Goal: Transaction & Acquisition: Book appointment/travel/reservation

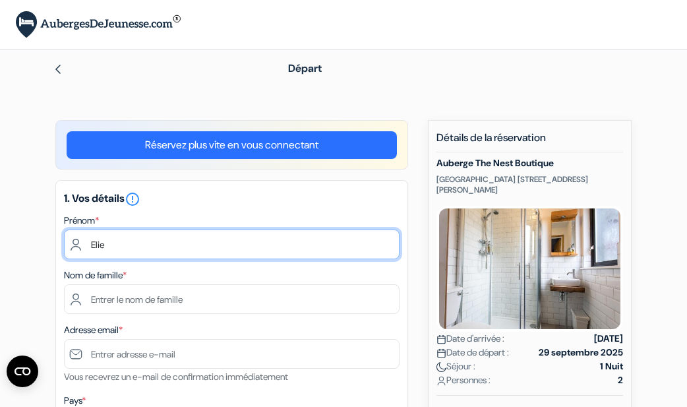
type input "Elie"
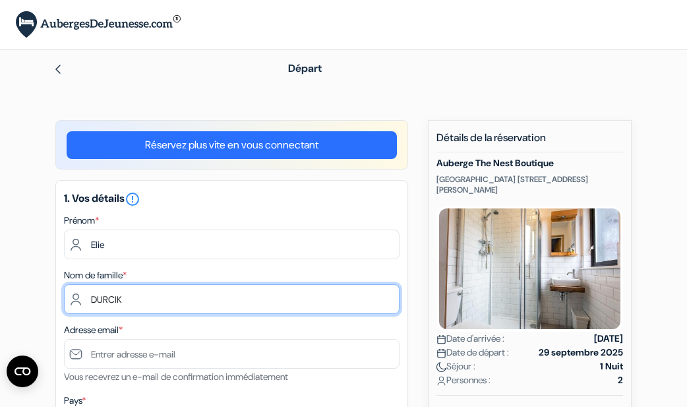
type input "DURCIK"
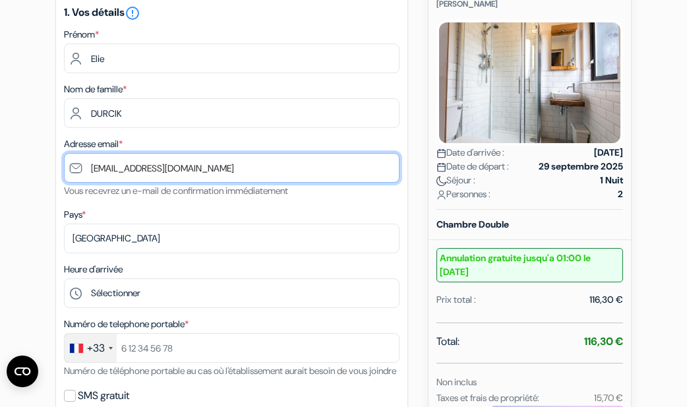
scroll to position [193, 0]
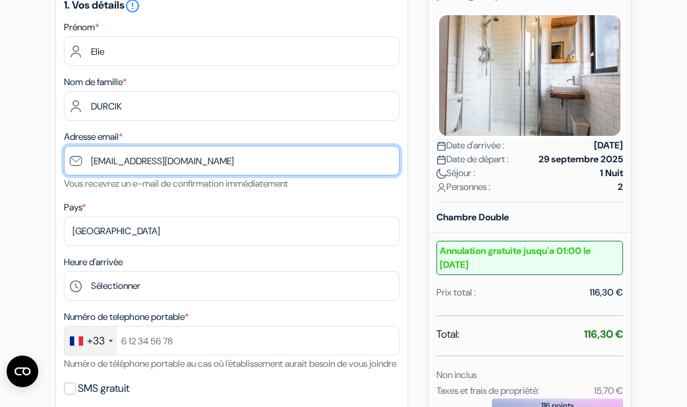
type input "[EMAIL_ADDRESS][DOMAIN_NAME]"
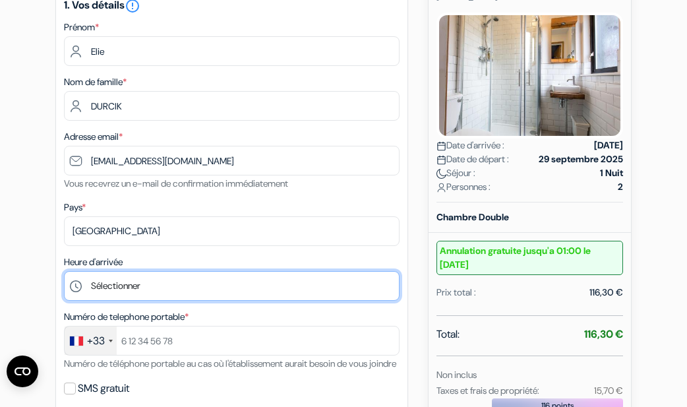
select select "19"
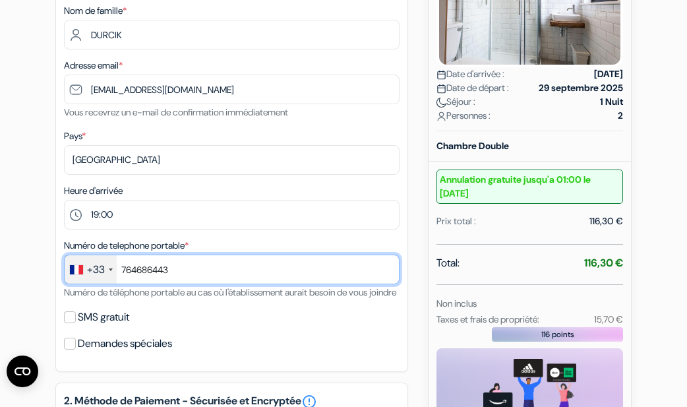
scroll to position [263, 0]
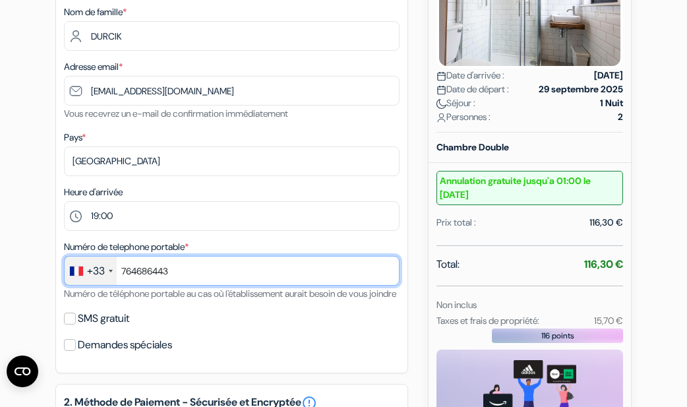
click at [121, 271] on input "764686443" at bounding box center [231, 271] width 335 height 30
type input "0764686443"
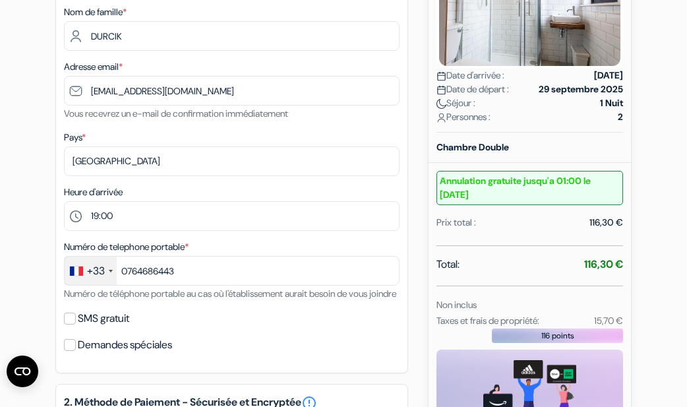
click at [150, 327] on div "SMS gratuit" at bounding box center [231, 318] width 335 height 18
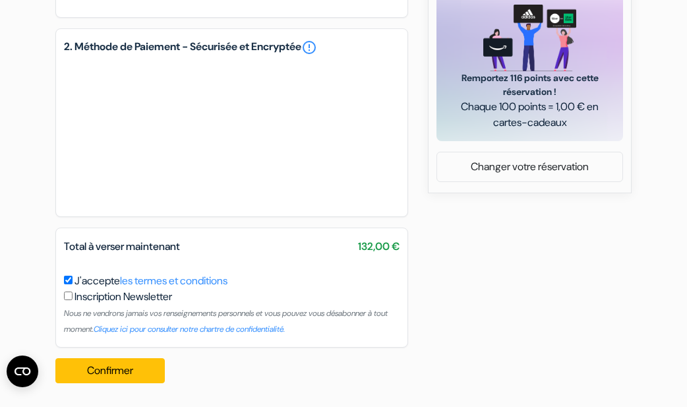
scroll to position [634, 0]
drag, startPoint x: 213, startPoint y: 252, endPoint x: 122, endPoint y: 368, distance: 146.8
click at [122, 368] on button "Confirmer Loading..." at bounding box center [109, 370] width 109 height 25
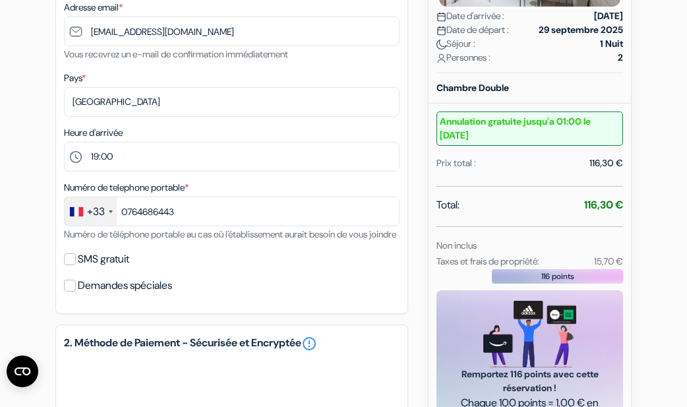
scroll to position [322, 0]
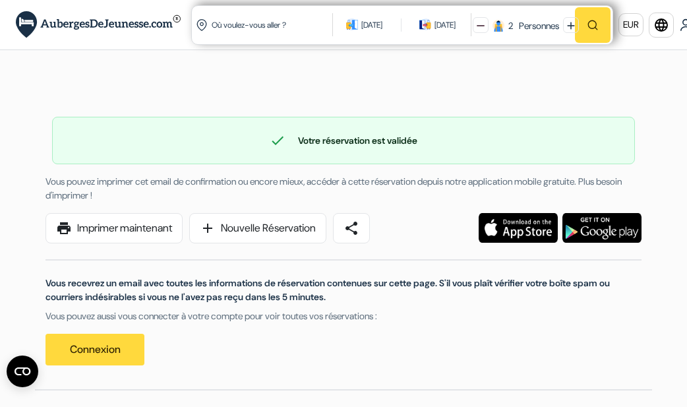
click at [154, 229] on link "print Imprimer maintenant" at bounding box center [113, 228] width 137 height 30
click at [127, 225] on link "print Imprimer maintenant" at bounding box center [113, 228] width 137 height 30
